Goal: Task Accomplishment & Management: Manage account settings

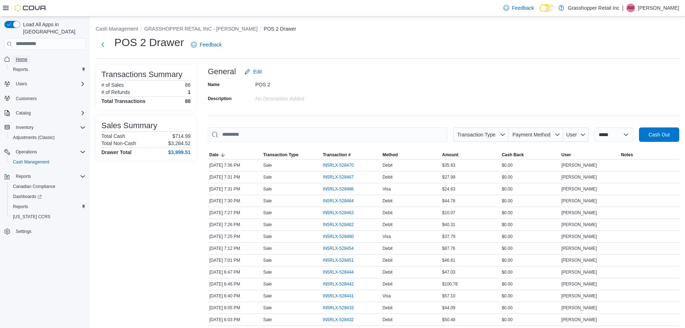
click at [17, 56] on span "Home" at bounding box center [22, 59] width 12 height 6
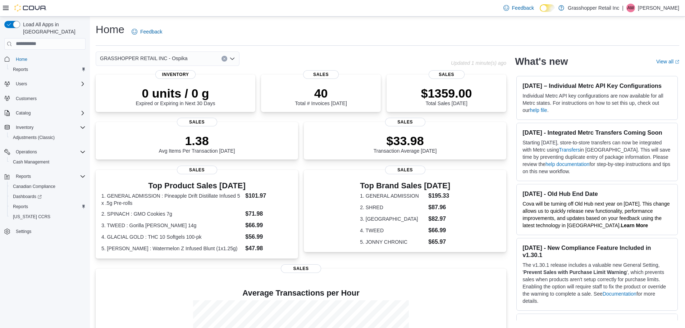
click at [193, 59] on div "GRASSHOPPER RETAIL INC - Ospika" at bounding box center [168, 58] width 144 height 14
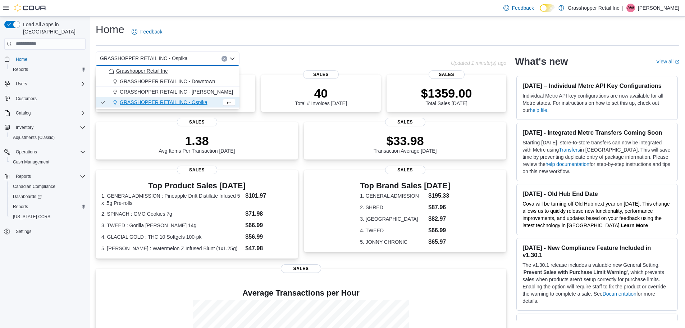
click at [187, 72] on div "Grasshopper Retail Inc" at bounding box center [172, 70] width 127 height 7
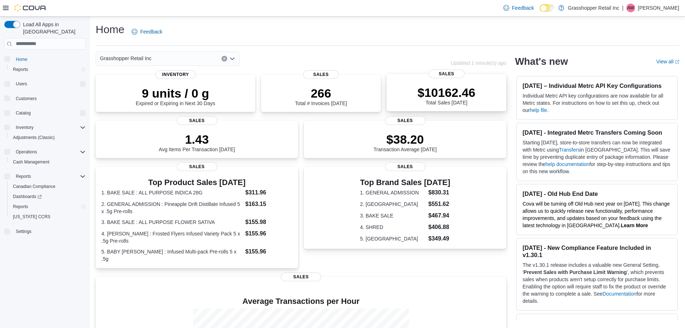
drag, startPoint x: 461, startPoint y: 98, endPoint x: 465, endPoint y: 97, distance: 3.7
click at [465, 97] on p "$10162.46" at bounding box center [447, 92] width 58 height 14
click at [173, 59] on div "Grasshopper Retail Inc" at bounding box center [168, 58] width 144 height 14
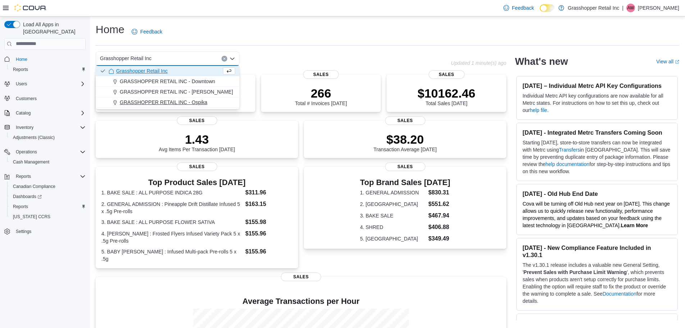
click at [199, 99] on span "GRASSHOPPER RETAIL INC - Ospika" at bounding box center [164, 102] width 88 height 7
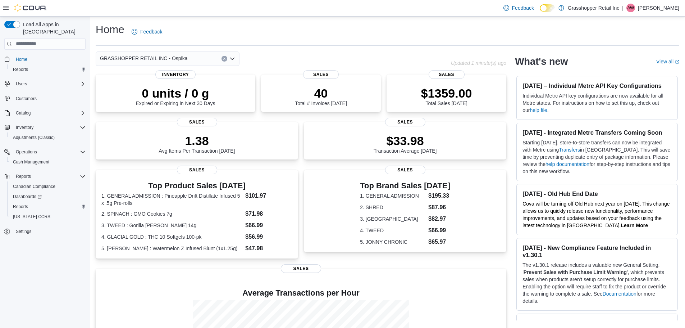
click at [212, 56] on div "GRASSHOPPER RETAIL INC - Ospika Combo box. Selected. GRASSHOPPER RETAIL INC - O…" at bounding box center [168, 58] width 144 height 14
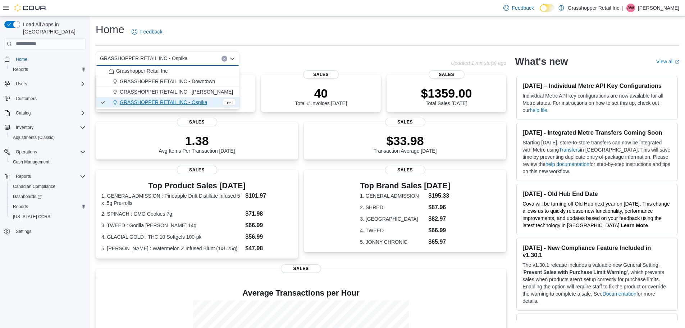
click at [185, 94] on span "GRASSHOPPER RETAIL INC - Hart" at bounding box center [176, 91] width 113 height 7
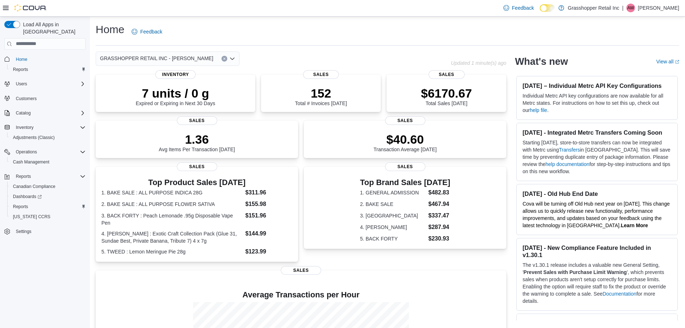
click at [194, 60] on div "GRASSHOPPER RETAIL INC - Hart Combo box. Selected. GRASSHOPPER RETAIL INC - Har…" at bounding box center [168, 58] width 144 height 14
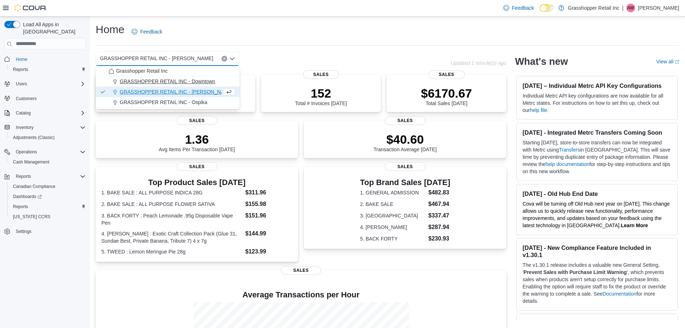
click at [195, 77] on button "GRASSHOPPER RETAIL INC - Downtown" at bounding box center [168, 81] width 144 height 10
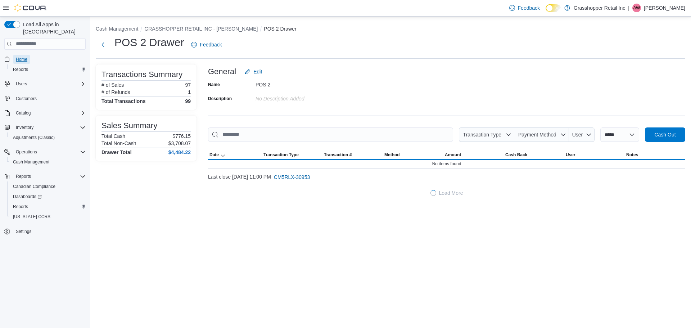
click at [26, 56] on span "Home" at bounding box center [22, 59] width 12 height 6
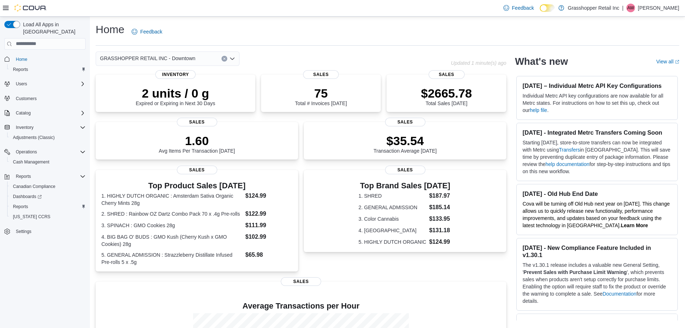
click at [202, 57] on div "GRASSHOPPER RETAIL INC - Downtown" at bounding box center [168, 58] width 144 height 14
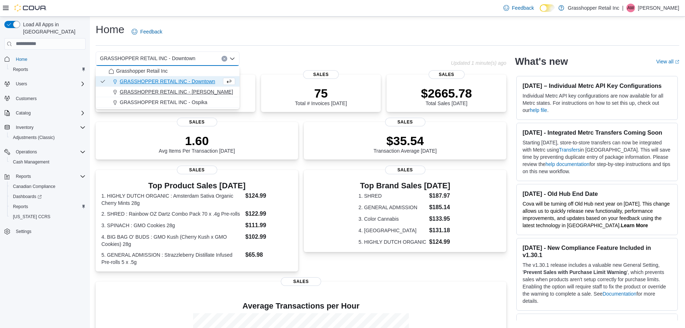
click at [197, 92] on span "GRASSHOPPER RETAIL INC - Hart" at bounding box center [176, 91] width 113 height 7
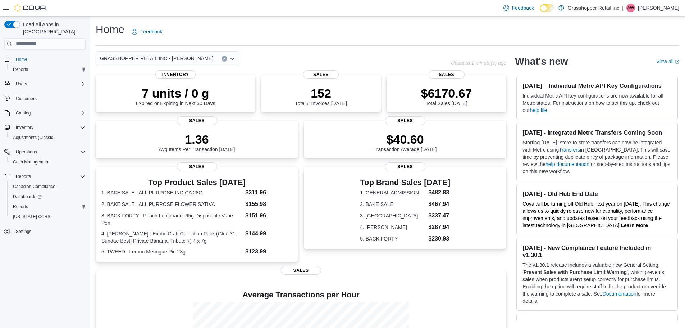
click at [661, 4] on p "Avril Wiskin" at bounding box center [658, 8] width 41 height 9
click at [632, 72] on span "Sign Out" at bounding box center [633, 70] width 19 height 7
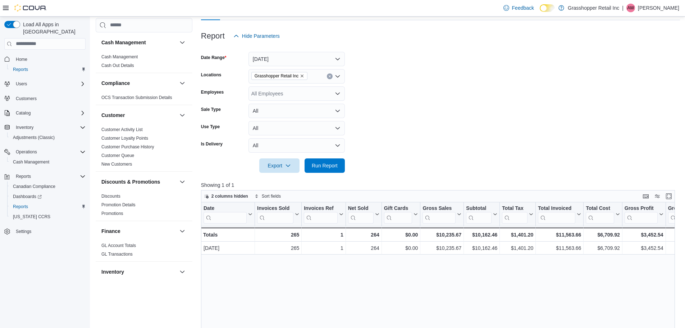
scroll to position [108, 0]
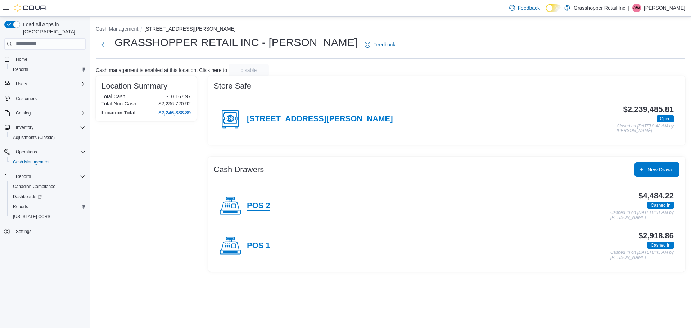
click at [264, 204] on h4 "POS 2" at bounding box center [258, 205] width 23 height 9
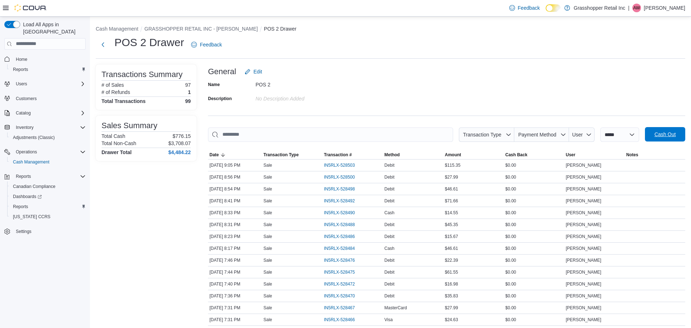
click at [665, 131] on span "Cash Out" at bounding box center [665, 134] width 32 height 14
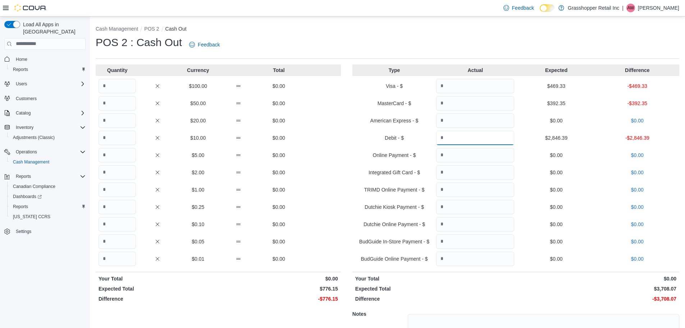
drag, startPoint x: 513, startPoint y: 137, endPoint x: 519, endPoint y: 129, distance: 9.1
click at [514, 136] on input "Quantity" at bounding box center [475, 138] width 78 height 14
type input "*******"
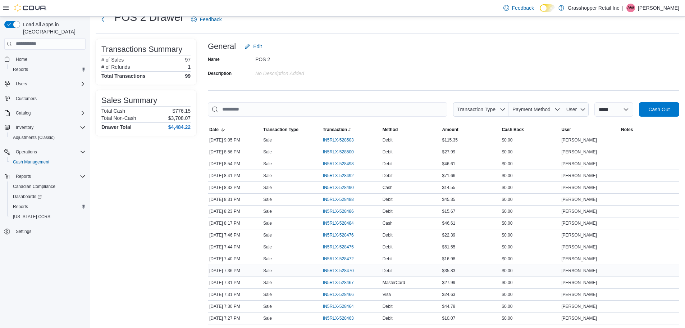
scroll to position [36, 0]
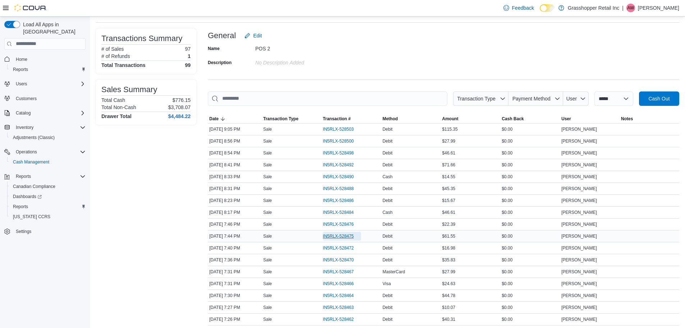
click at [339, 237] on span "IN5RLX-528475" at bounding box center [338, 236] width 31 height 6
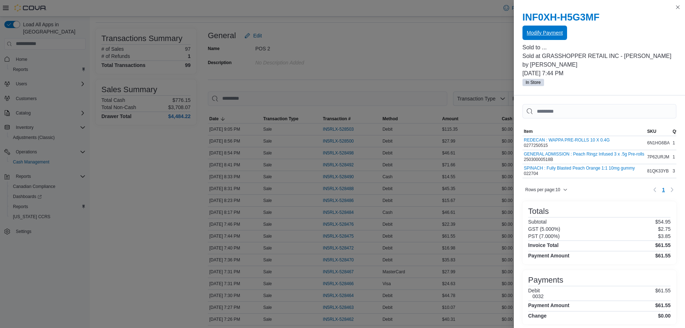
click at [544, 35] on span "Modify Payment" at bounding box center [545, 32] width 36 height 7
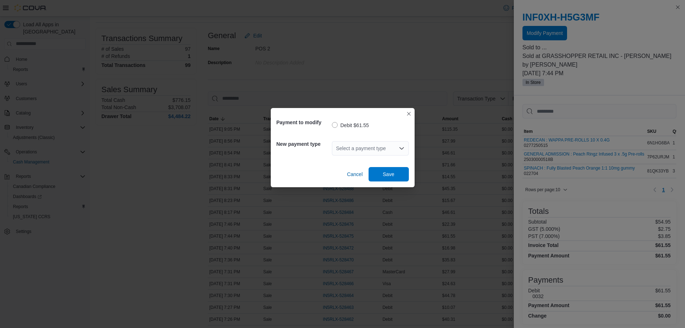
click at [373, 144] on div "Select a payment type" at bounding box center [370, 148] width 77 height 14
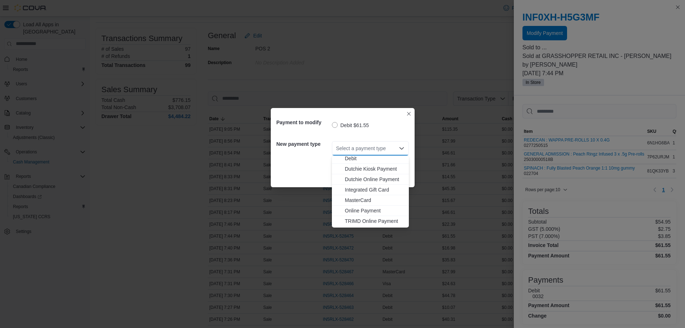
scroll to position [53, 0]
click at [353, 218] on button "Visa" at bounding box center [370, 222] width 77 height 10
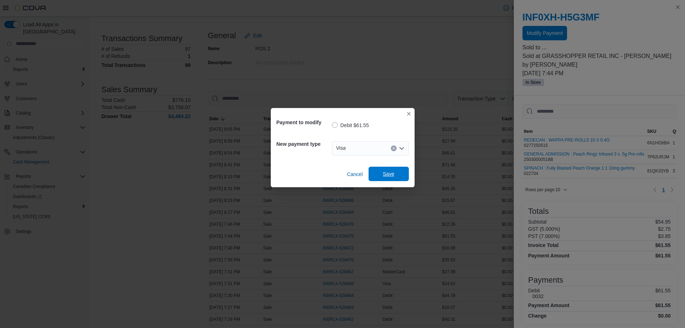
click at [389, 173] on span "Save" at bounding box center [389, 173] width 12 height 7
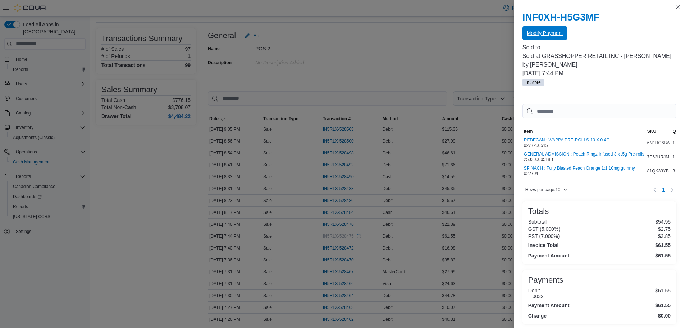
scroll to position [0, 0]
click at [656, 95] on div "Sorting Item SKU Qty Price Total Item REDECAN : WAPPA PRE-ROLLS 10 X 0.4G 02772…" at bounding box center [599, 216] width 171 height 243
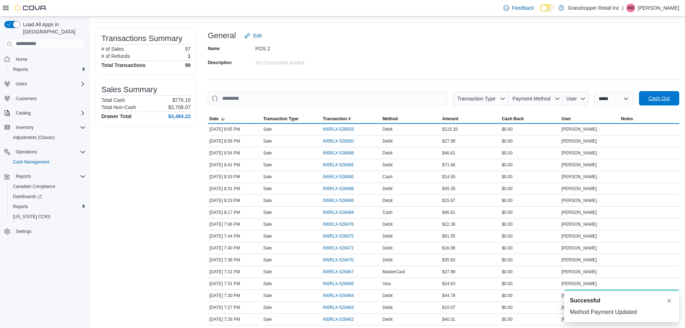
click at [660, 95] on span "Cash Out" at bounding box center [660, 98] width 32 height 14
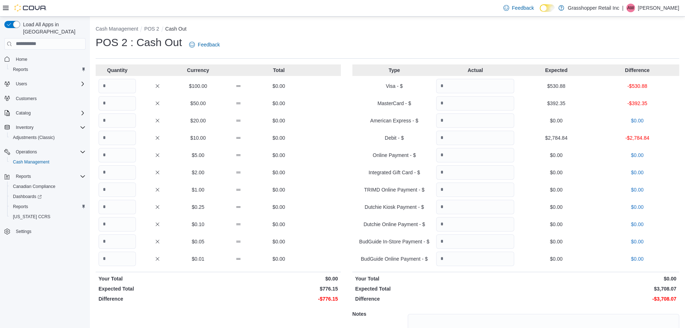
click at [654, 7] on p "[PERSON_NAME]" at bounding box center [658, 8] width 41 height 9
click at [638, 73] on span "Sign Out" at bounding box center [633, 70] width 19 height 7
